Goal: Find specific page/section: Find specific page/section

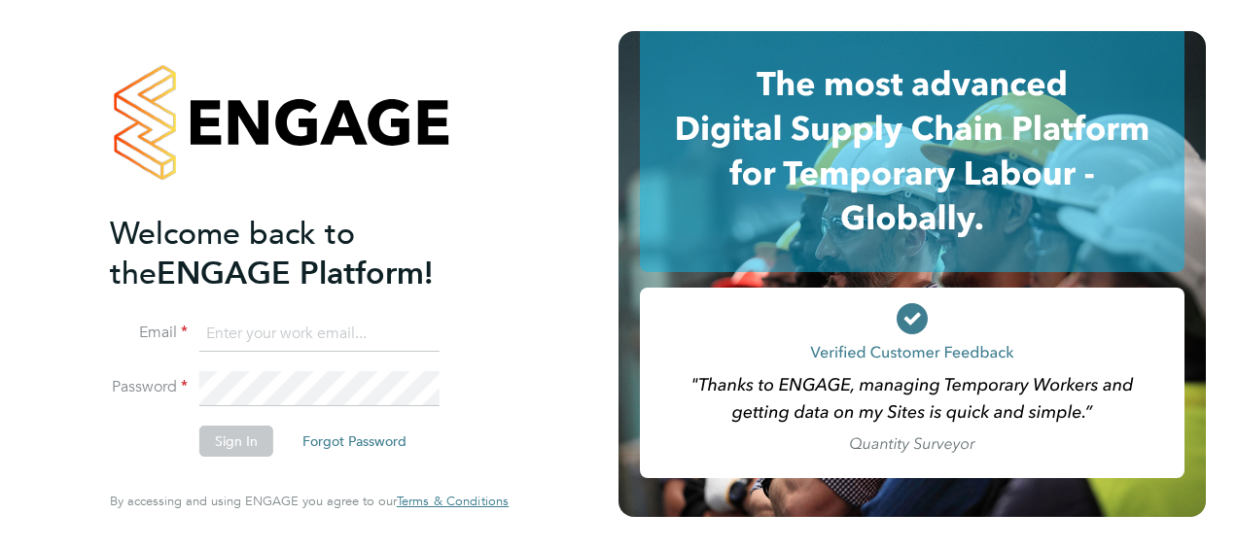
click at [330, 340] on input at bounding box center [319, 334] width 240 height 35
type input "[PERSON_NAME][EMAIL_ADDRESS][PERSON_NAME][PERSON_NAME][DOMAIN_NAME]"
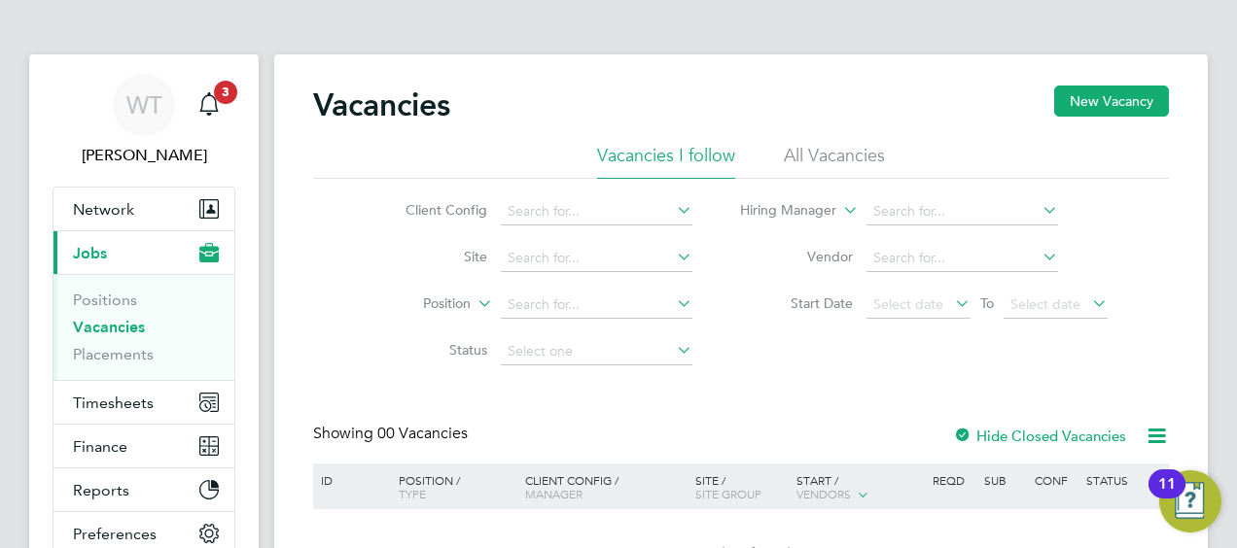
click at [1038, 210] on icon at bounding box center [1038, 209] width 0 height 27
type input "[PERSON_NAME]"
click at [1038, 214] on icon at bounding box center [1038, 209] width 0 height 27
type input "[PERSON_NAME]"
click at [115, 299] on link "Positions" at bounding box center [105, 300] width 64 height 18
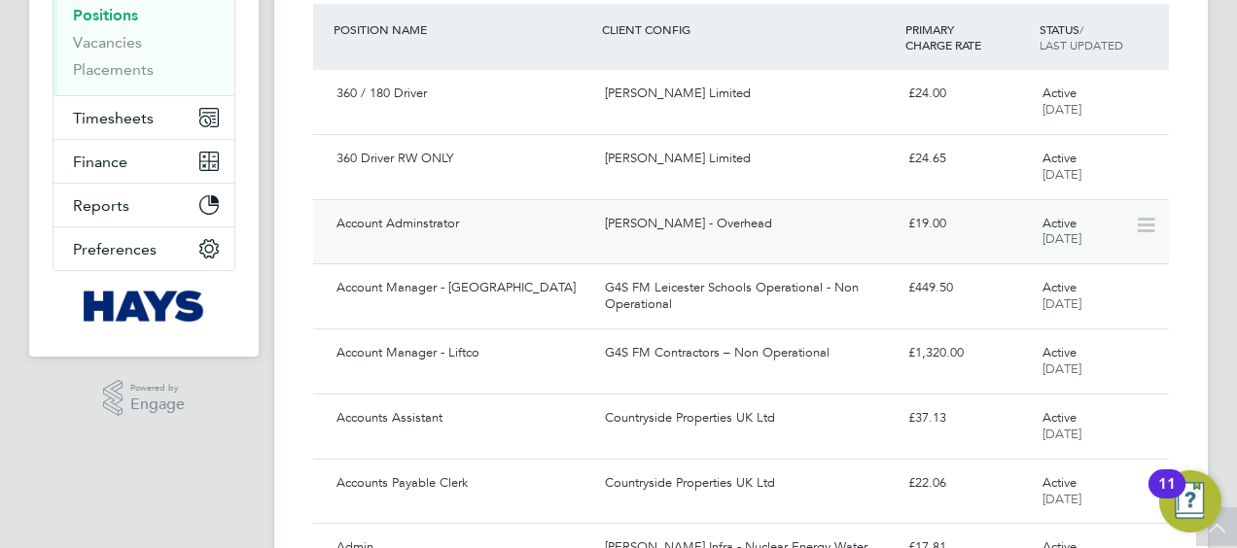
scroll to position [292, 0]
